Goal: Communication & Community: Answer question/provide support

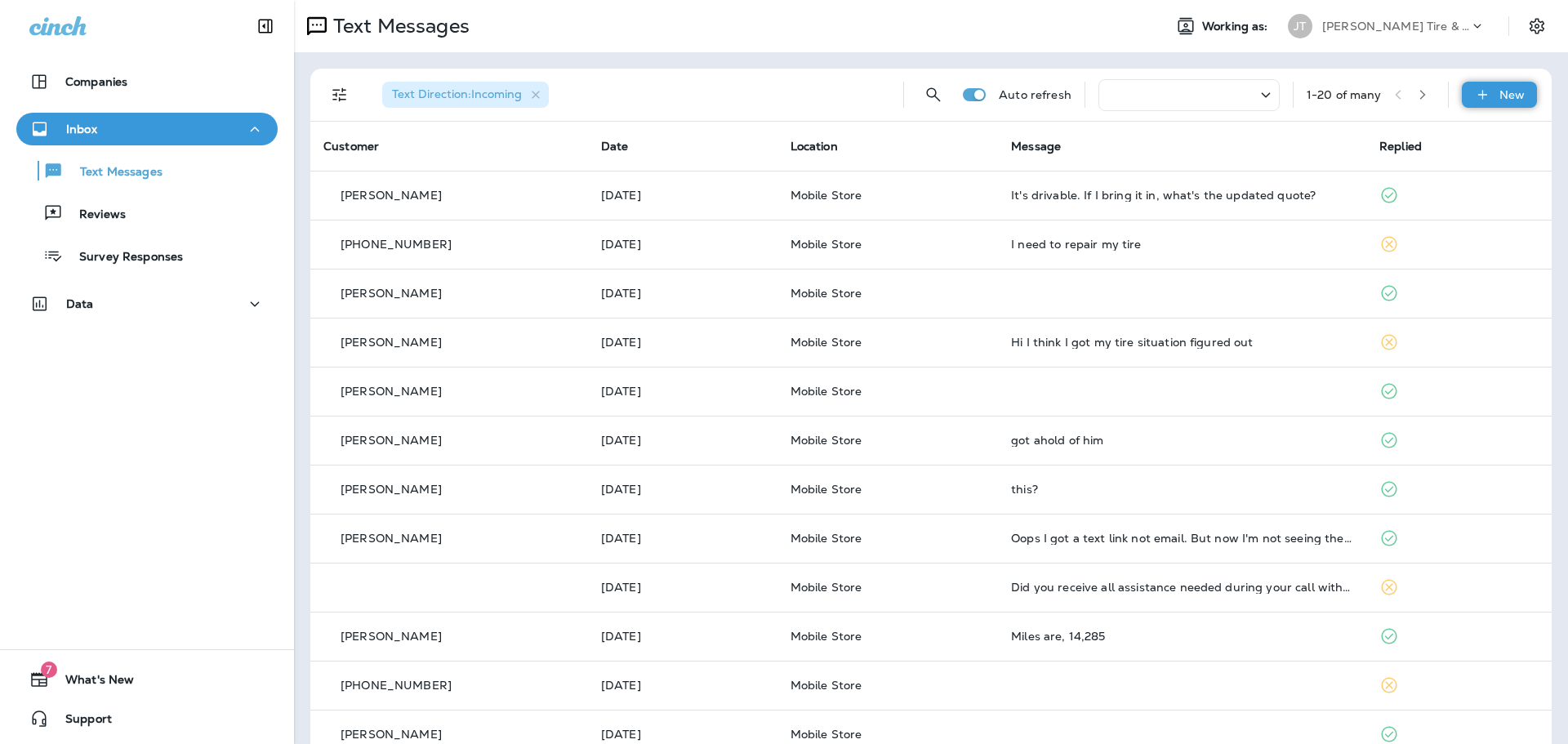
click at [1499, 94] on p "New" at bounding box center [1511, 94] width 25 height 13
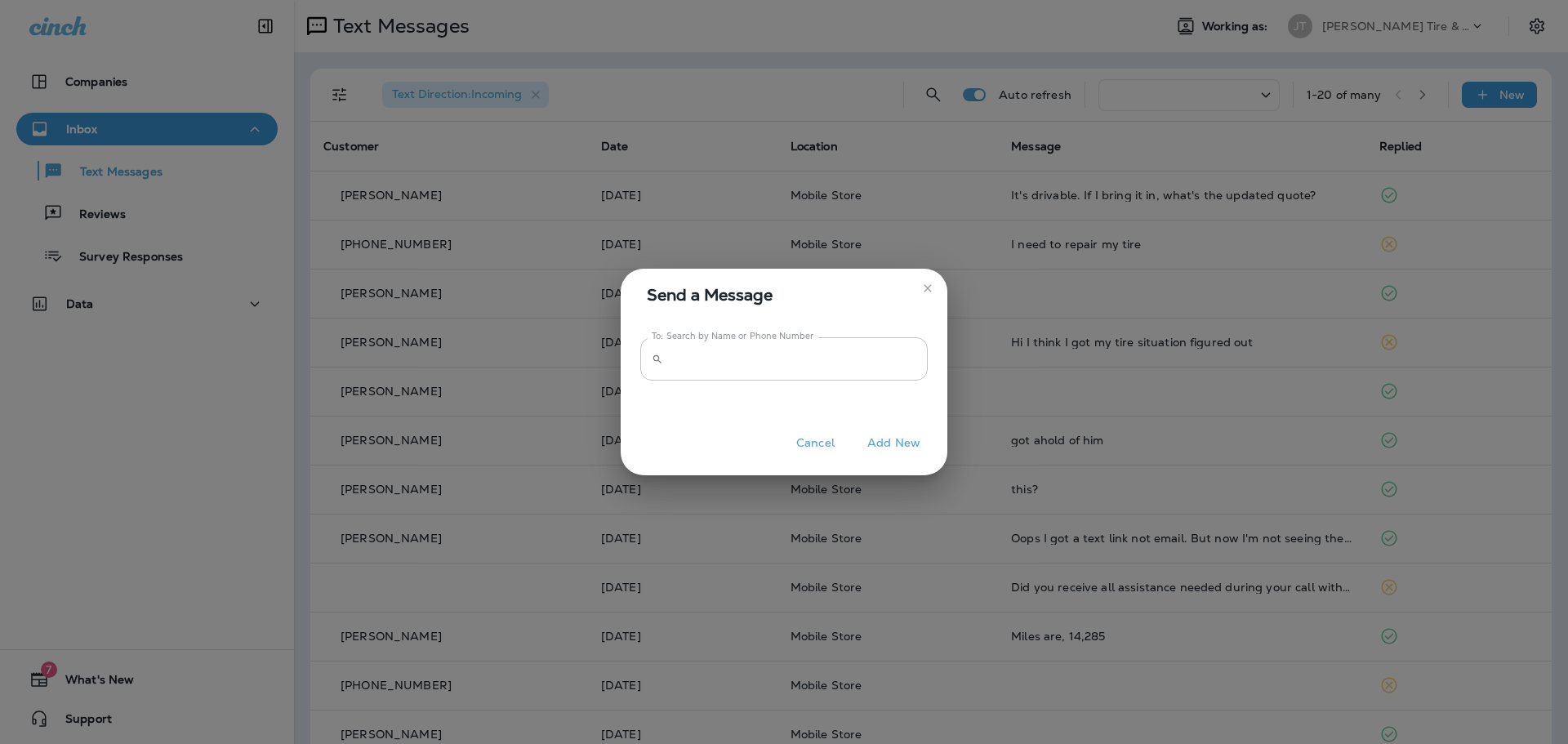
click at [858, 351] on input "To: Search by Name or Phone Number" at bounding box center [798, 359] width 258 height 43
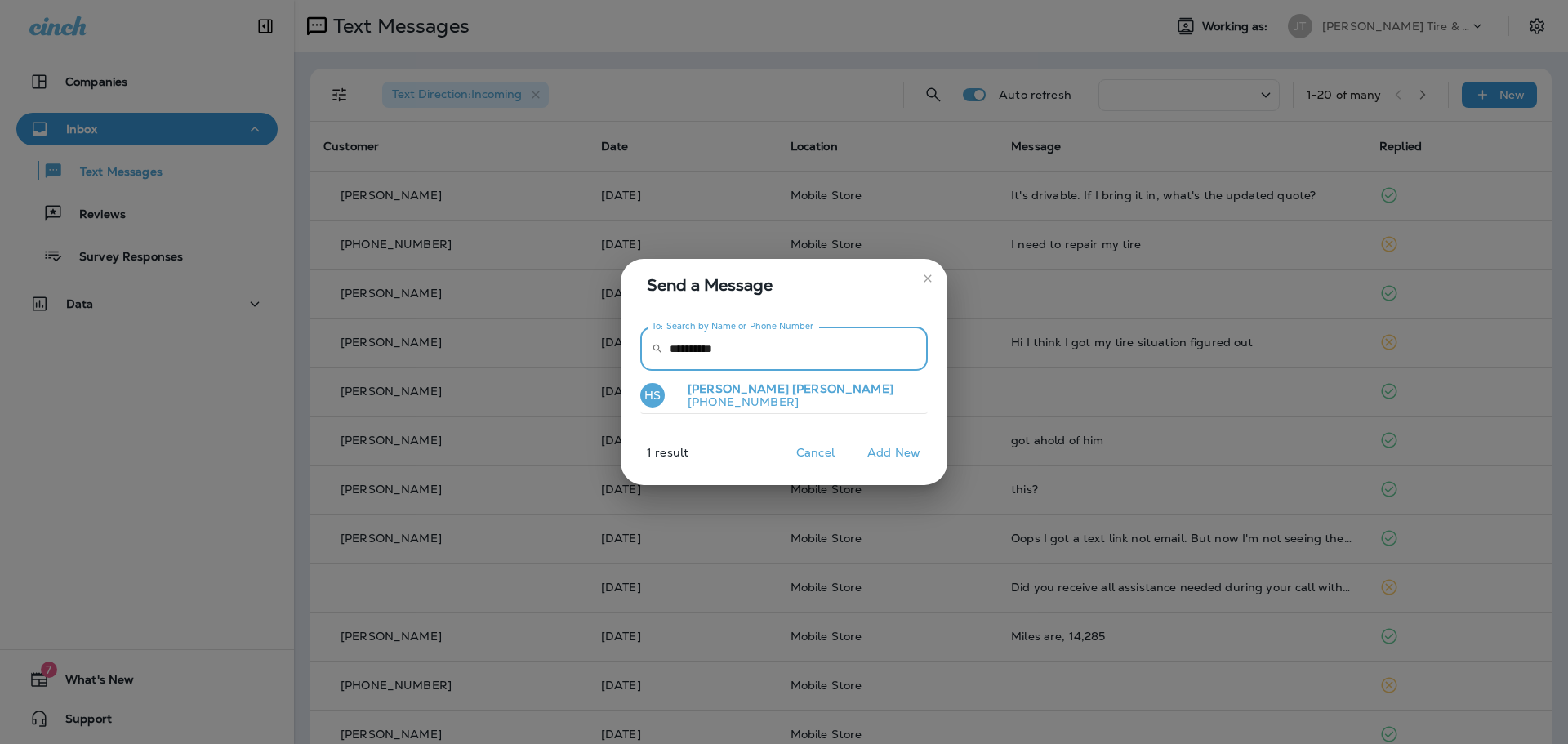
type input "**********"
click at [766, 402] on p "+14028533427" at bounding box center [784, 401] width 219 height 13
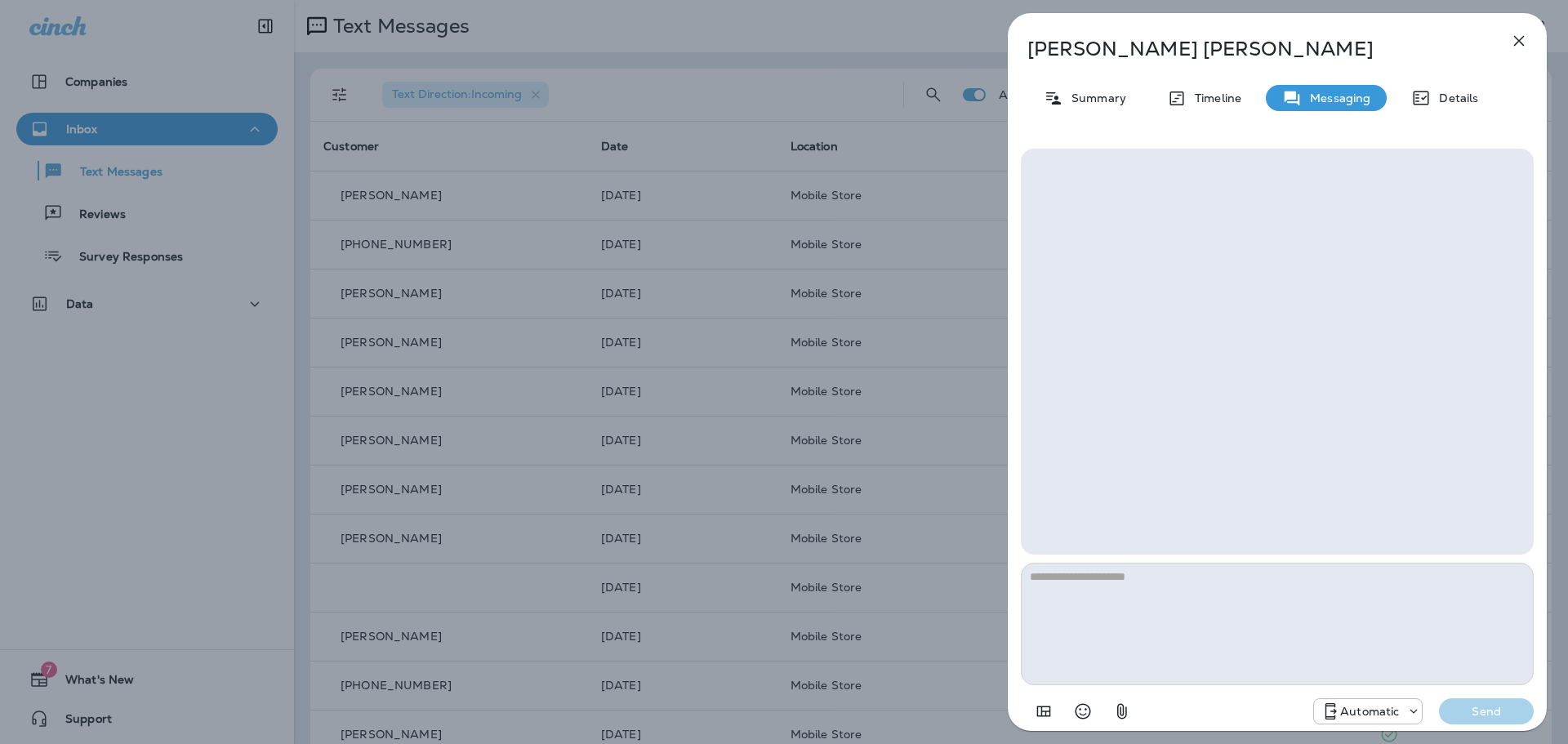
click at [1354, 713] on p "Automatic" at bounding box center [1369, 711] width 58 height 13
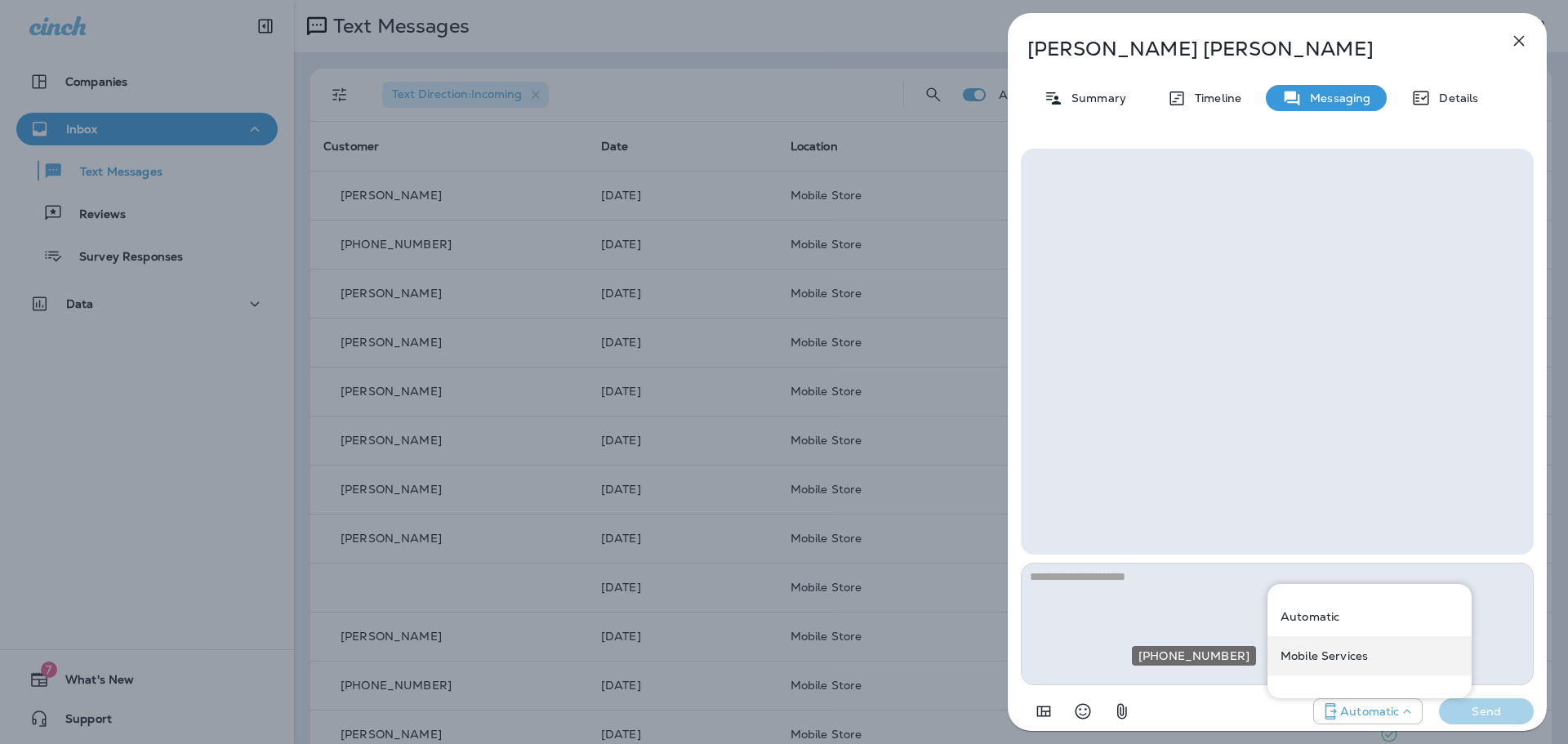
click at [1317, 650] on p "Mobile Services" at bounding box center [1324, 655] width 88 height 13
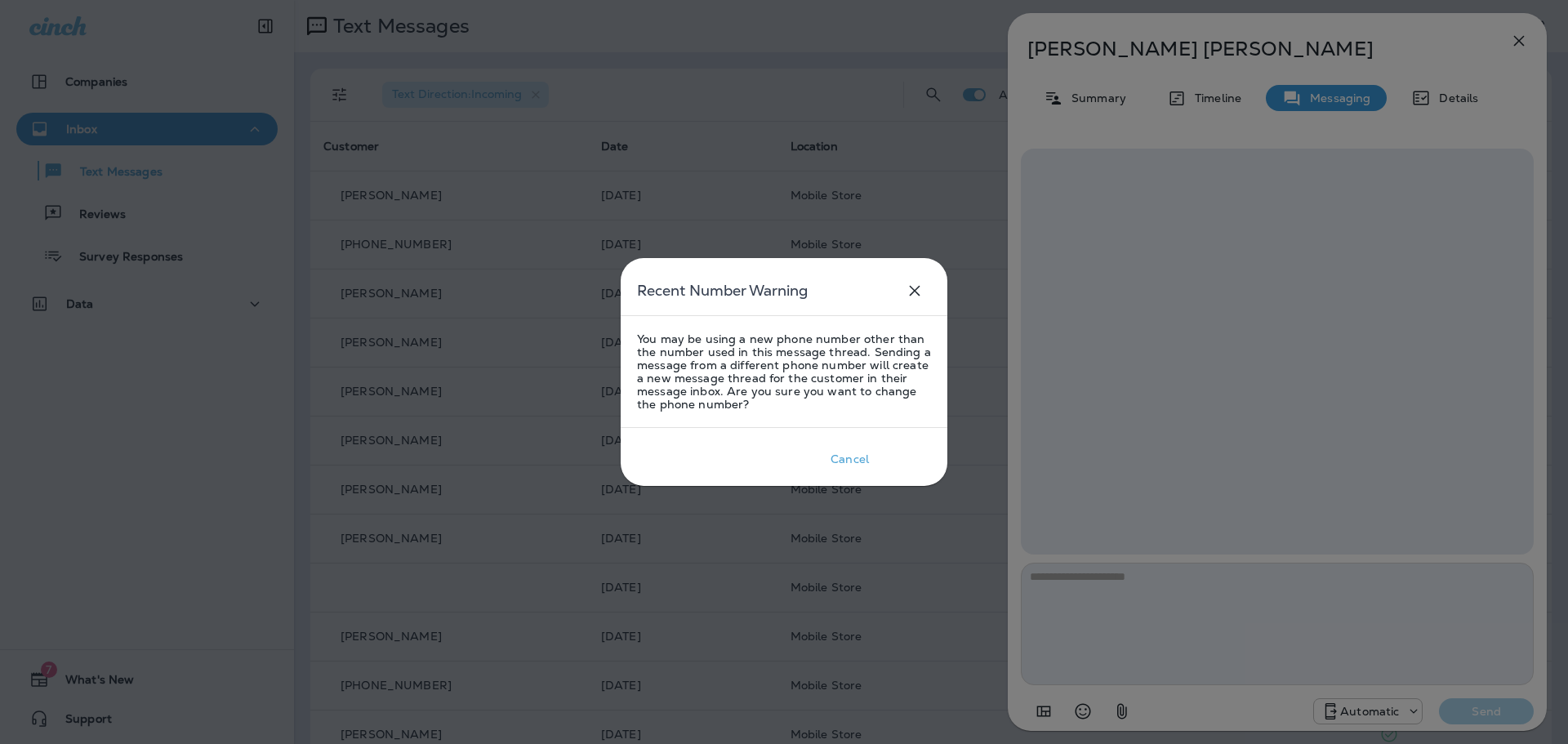
drag, startPoint x: 899, startPoint y: 452, endPoint x: 966, endPoint y: 499, distance: 81.8
click at [899, 452] on div "Okay" at bounding box center [905, 458] width 28 height 13
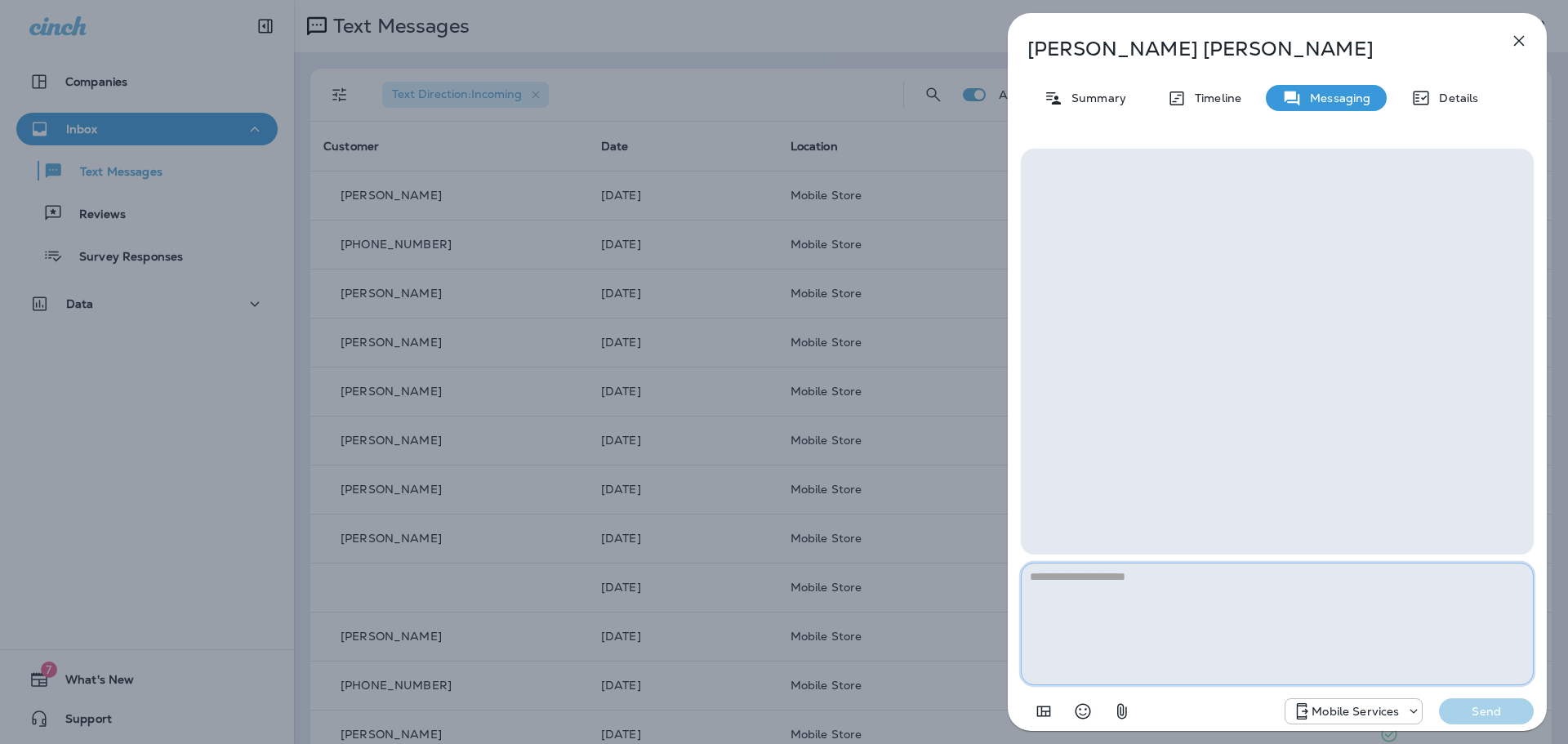
click at [1205, 595] on textarea at bounding box center [1276, 623] width 512 height 123
type textarea "*"
type textarea "**********"
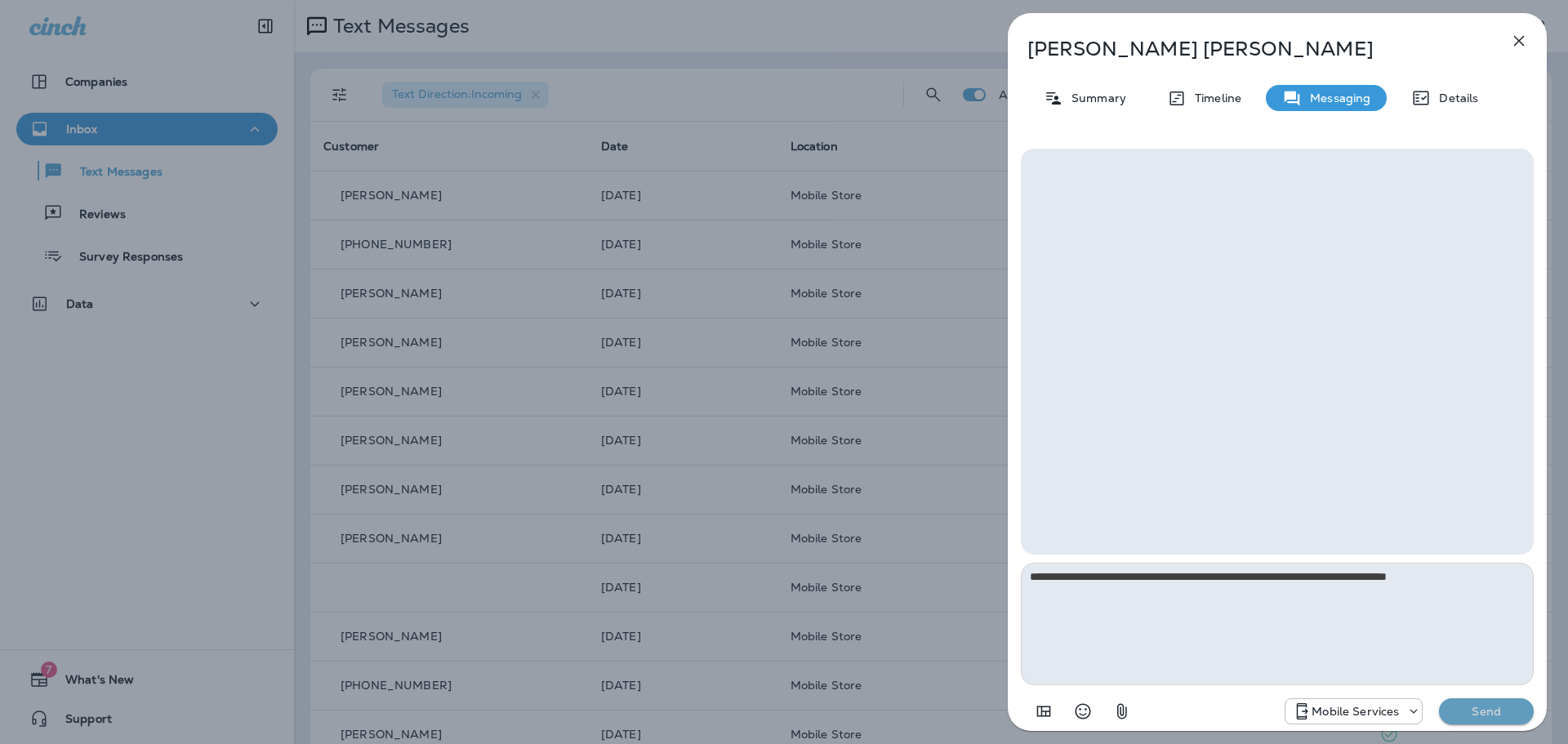
click at [1469, 707] on p "Send" at bounding box center [1486, 711] width 69 height 15
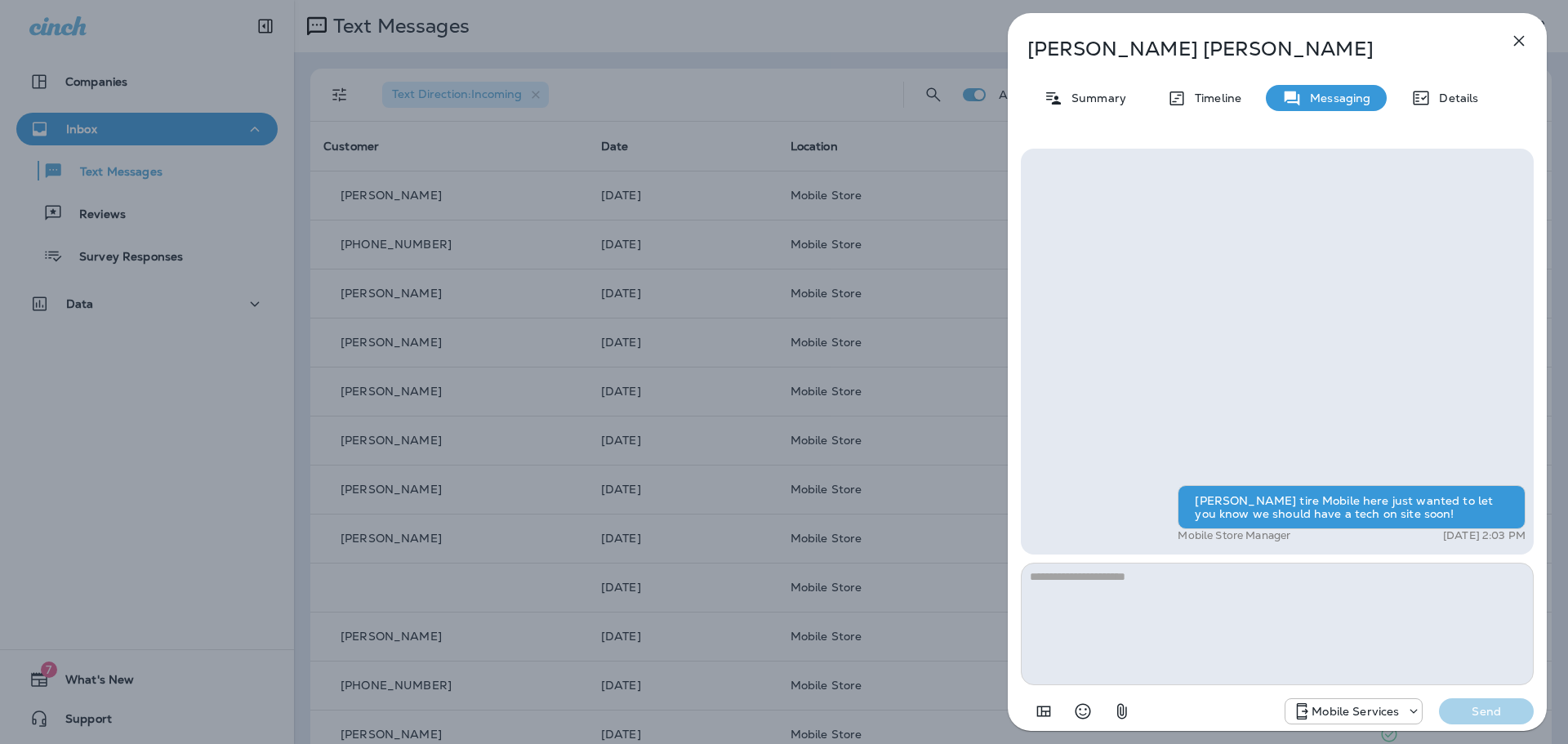
click at [1517, 45] on icon "button" at bounding box center [1518, 40] width 20 height 20
